Goal: Task Accomplishment & Management: Use online tool/utility

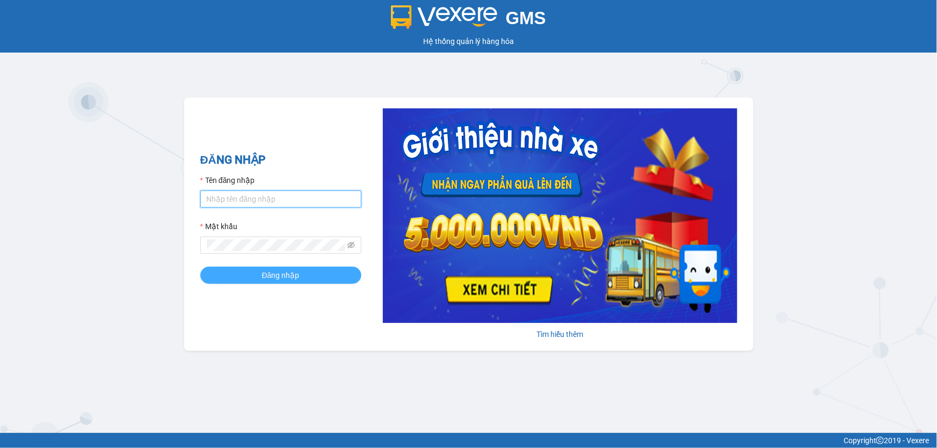
type input "duyenntm.petrobp"
click at [289, 272] on span "Đăng nhập" at bounding box center [281, 276] width 38 height 12
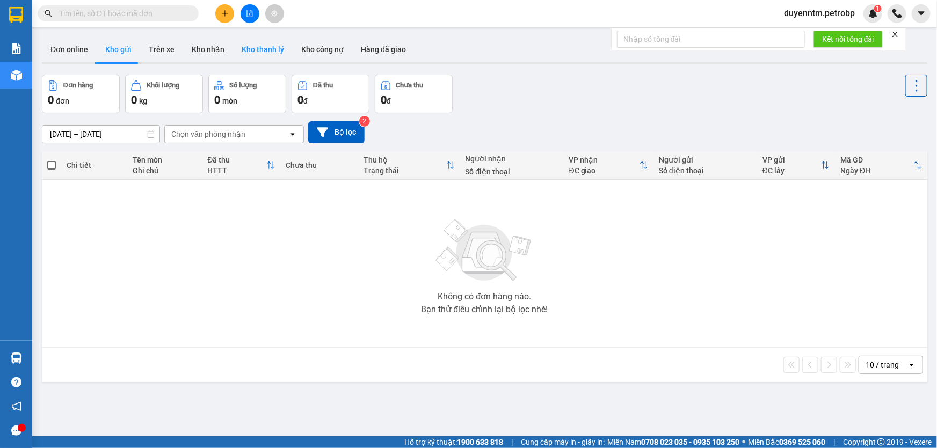
click at [258, 48] on button "Kho thanh lý" at bounding box center [263, 50] width 60 height 26
type input "08/09/2025 – 15/09/2025"
